Goal: Navigation & Orientation: Find specific page/section

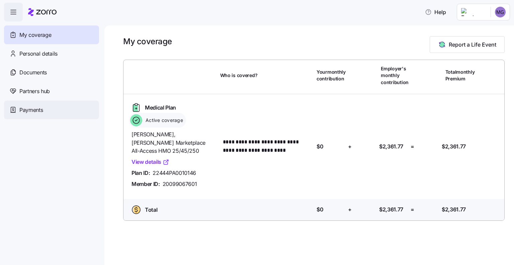
click at [46, 104] on div "Payments" at bounding box center [51, 109] width 95 height 19
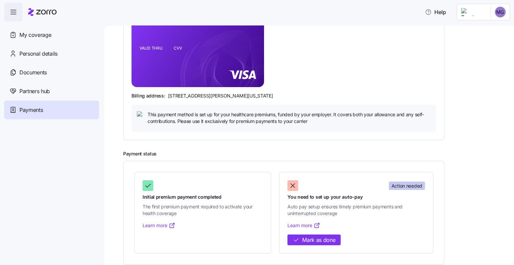
scroll to position [128, 0]
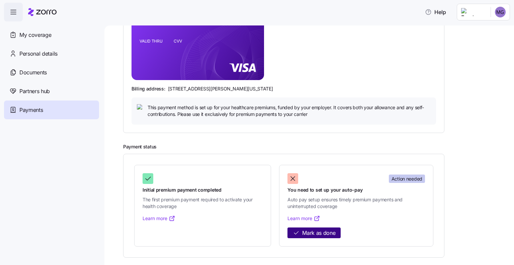
click at [326, 233] on span "Mark as done" at bounding box center [318, 232] width 33 height 8
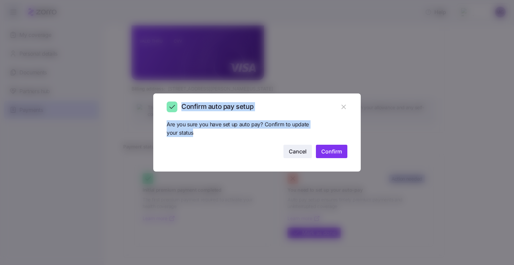
drag, startPoint x: 364, startPoint y: 121, endPoint x: 304, endPoint y: 154, distance: 67.9
click at [304, 261] on div "Confirm auto pay setup Are you sure you have set up auto pay? Confirm to update…" at bounding box center [257, 261] width 514 height 0
click at [304, 154] on span "Cancel" at bounding box center [298, 151] width 18 height 8
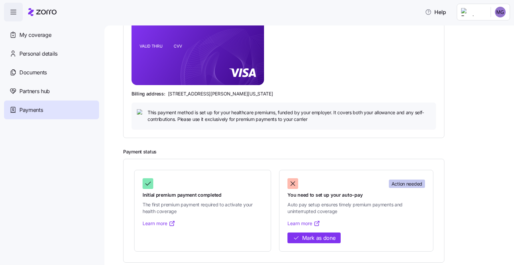
scroll to position [127, 0]
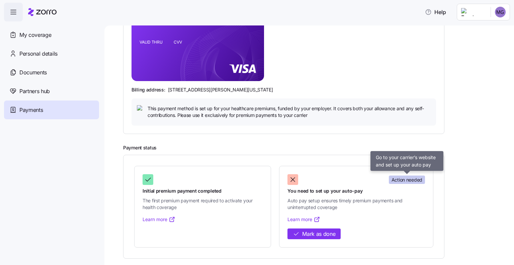
drag, startPoint x: 399, startPoint y: 178, endPoint x: 423, endPoint y: 214, distance: 43.6
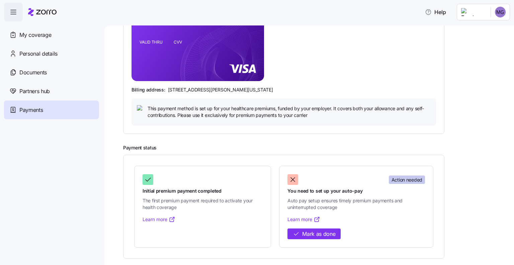
drag, startPoint x: 423, startPoint y: 214, endPoint x: 437, endPoint y: 217, distance: 14.2
click at [437, 217] on div "Initial premium payment completed The first premium payment required to activat…" at bounding box center [283, 207] width 321 height 104
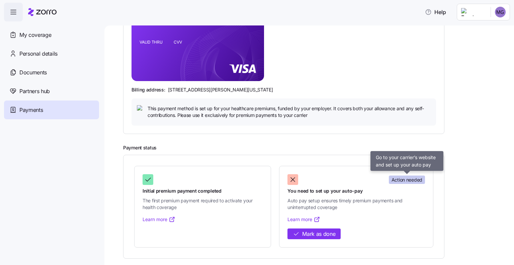
click at [413, 181] on span "Action needed" at bounding box center [406, 179] width 31 height 7
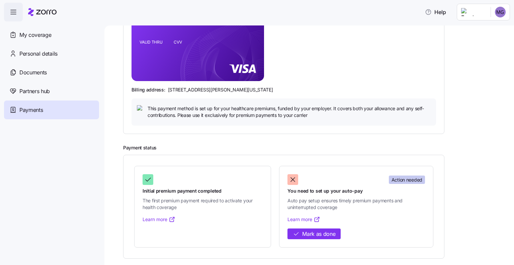
click at [413, 181] on span "Action needed" at bounding box center [406, 179] width 31 height 7
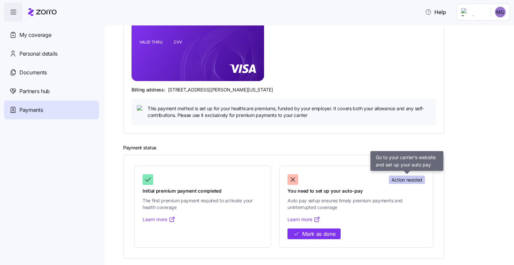
click at [412, 180] on span "Action needed" at bounding box center [406, 179] width 31 height 7
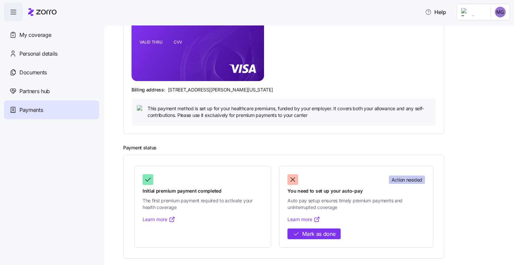
click at [311, 218] on link "Learn more" at bounding box center [303, 219] width 33 height 7
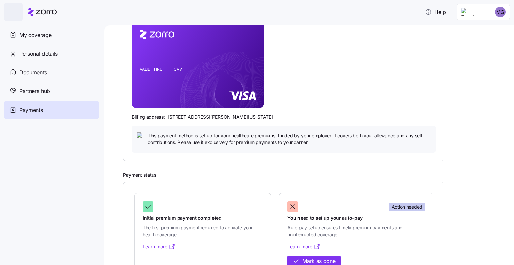
scroll to position [59, 0]
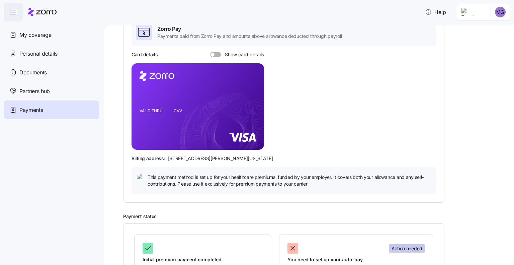
click at [213, 54] on span at bounding box center [212, 55] width 4 height 4
click at [210, 52] on input "Show card details" at bounding box center [210, 52] width 0 height 0
click at [254, 94] on icon "copy-to-clipboard" at bounding box center [252, 94] width 6 height 6
drag, startPoint x: 253, startPoint y: 156, endPoint x: 165, endPoint y: 156, distance: 88.6
click at [165, 156] on div "Billing address: [STREET_ADDRESS][PERSON_NAME][US_STATE]" at bounding box center [283, 158] width 304 height 7
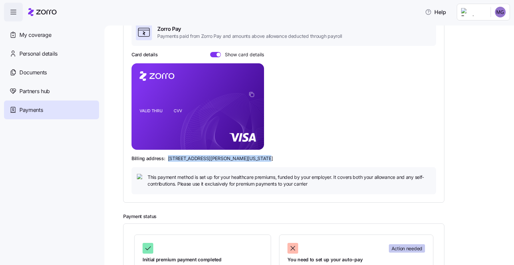
copy div "[STREET_ADDRESS][PERSON_NAME][US_STATE]"
click at [256, 179] on span "This payment method is set up for your healthcare premiums, funded by your empl…" at bounding box center [288, 181] width 283 height 14
drag, startPoint x: 259, startPoint y: 155, endPoint x: 239, endPoint y: 157, distance: 20.4
click at [239, 157] on div "Billing address: [STREET_ADDRESS][PERSON_NAME][US_STATE]" at bounding box center [283, 158] width 304 height 7
copy span "44145"
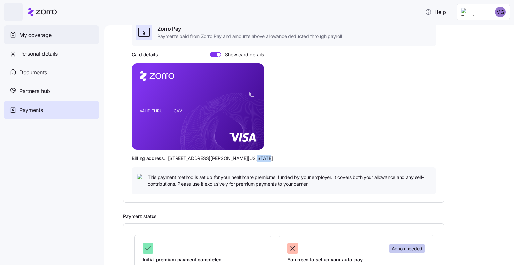
click at [45, 36] on span "My coverage" at bounding box center [35, 35] width 32 height 8
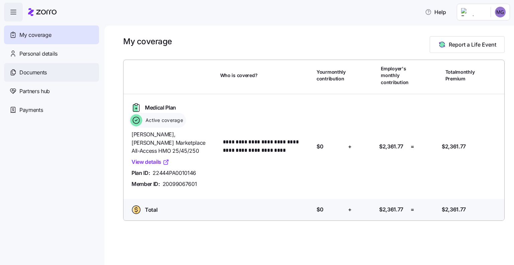
click at [41, 78] on div "Documents" at bounding box center [51, 72] width 95 height 19
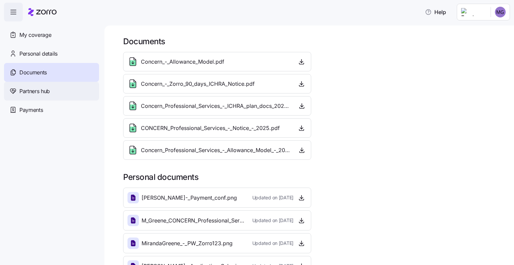
click at [47, 96] on div "Partners hub" at bounding box center [51, 91] width 95 height 19
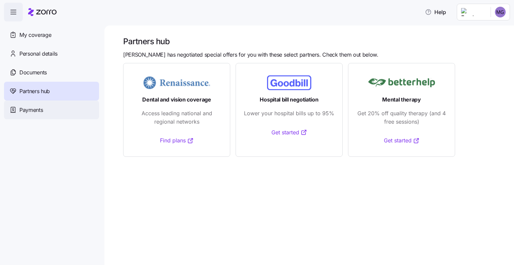
click at [58, 110] on div "Payments" at bounding box center [51, 109] width 95 height 19
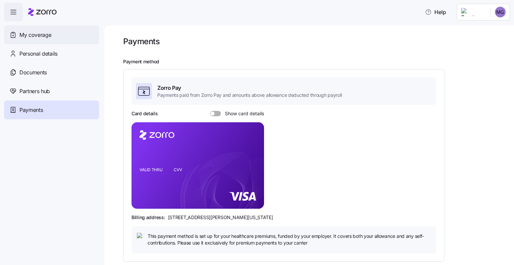
click at [36, 33] on span "My coverage" at bounding box center [35, 35] width 32 height 8
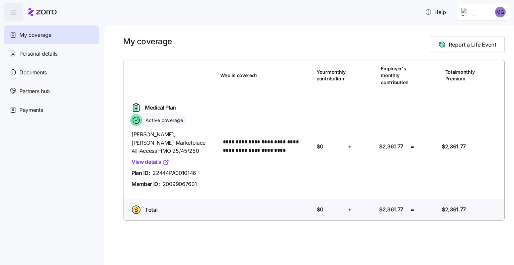
click at [14, 12] on icon "button" at bounding box center [13, 12] width 8 height 8
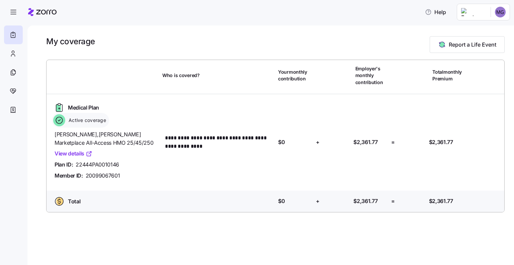
click at [74, 150] on link "View details" at bounding box center [74, 153] width 38 height 8
click at [480, 15] on html "**********" at bounding box center [257, 130] width 514 height 261
click at [429, 11] on html "**********" at bounding box center [257, 130] width 514 height 261
click at [429, 11] on span "Help" at bounding box center [435, 12] width 21 height 8
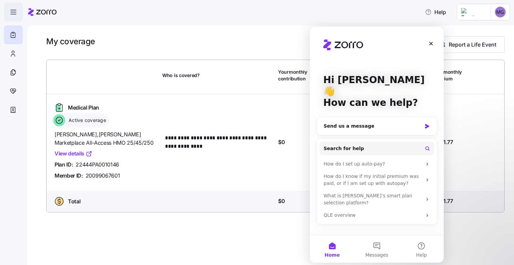
click at [12, 11] on icon "button" at bounding box center [13, 12] width 8 height 8
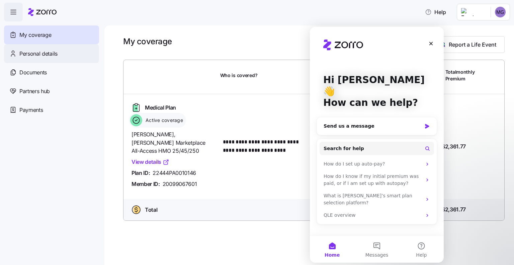
click at [37, 52] on span "Personal details" at bounding box center [38, 53] width 38 height 8
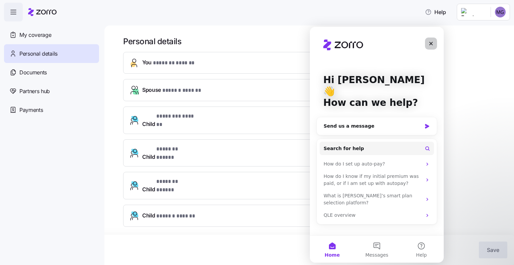
click at [428, 46] on div "Close" at bounding box center [431, 43] width 12 height 12
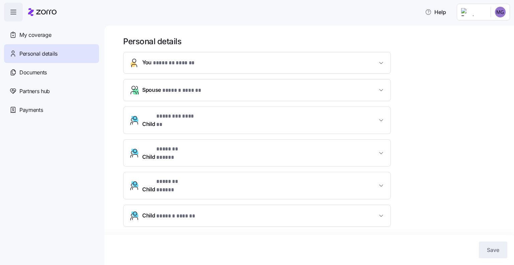
click at [377, 59] on button "You * ******* ****** *" at bounding box center [256, 62] width 267 height 21
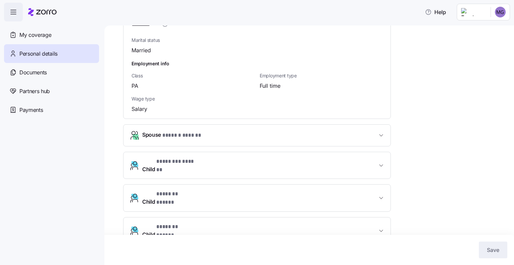
scroll to position [321, 0]
